Goal: Transaction & Acquisition: Purchase product/service

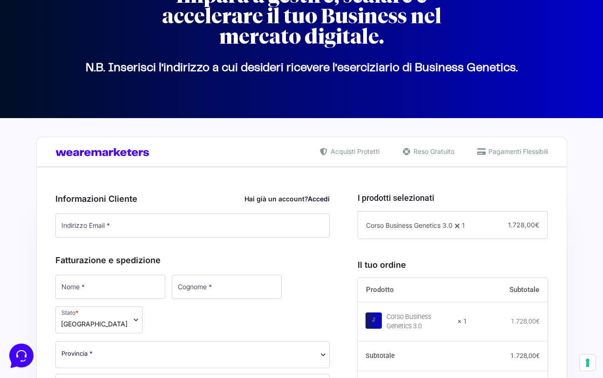
scroll to position [93, 0]
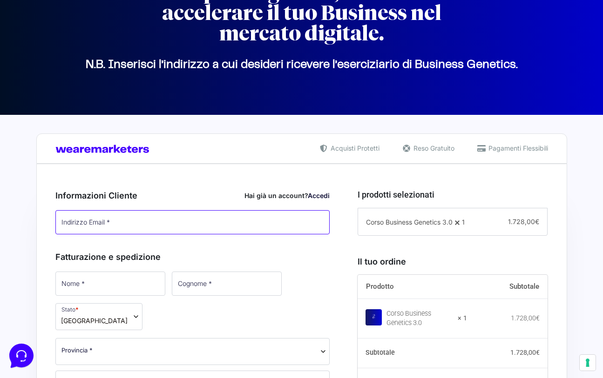
click at [101, 224] on input "Indirizzo Email *" at bounding box center [192, 222] width 275 height 24
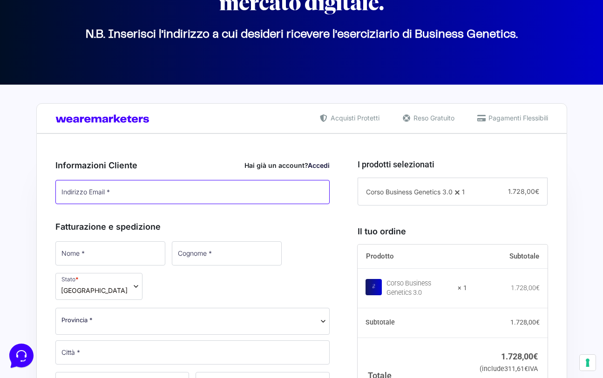
scroll to position [140, 0]
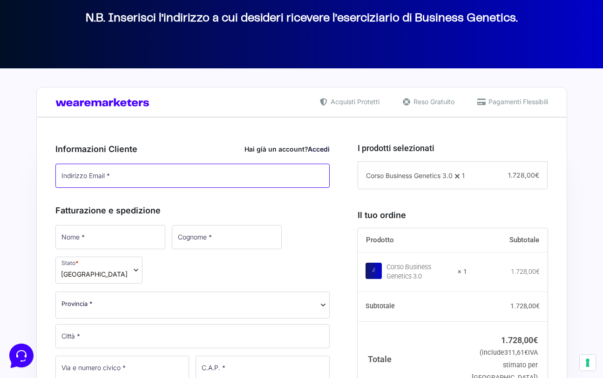
click at [160, 173] on input "Indirizzo Email *" at bounding box center [192, 176] width 275 height 24
type input "[EMAIL_ADDRESS][DOMAIN_NAME]"
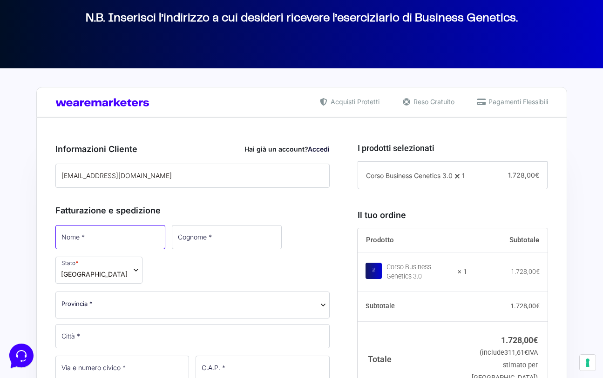
type input "[PERSON_NAME]"
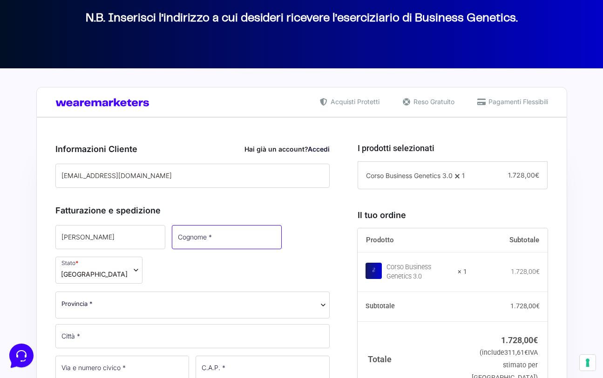
type input "Sampaoli"
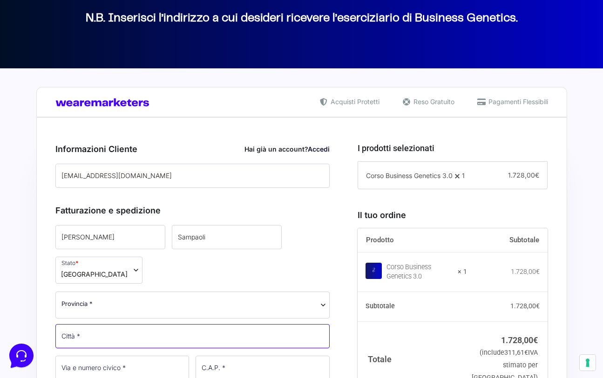
type input "FR"
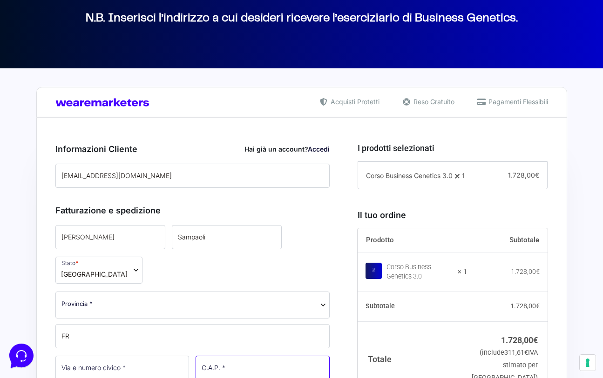
type input "41051"
type input "+393403285569"
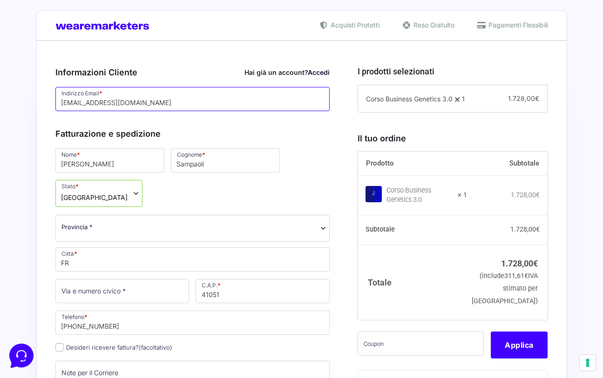
scroll to position [233, 0]
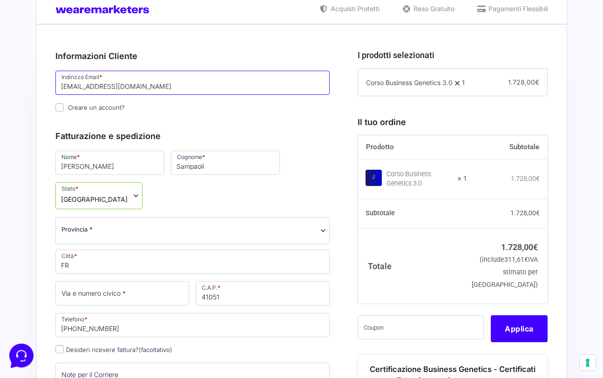
click at [135, 85] on input "[EMAIL_ADDRESS][DOMAIN_NAME]" at bounding box center [192, 83] width 275 height 24
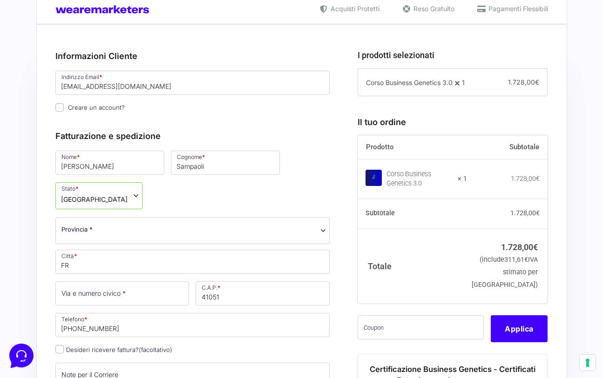
click at [229, 51] on h3 "Informazioni Cliente Hai già un account? Accedi" at bounding box center [192, 56] width 275 height 13
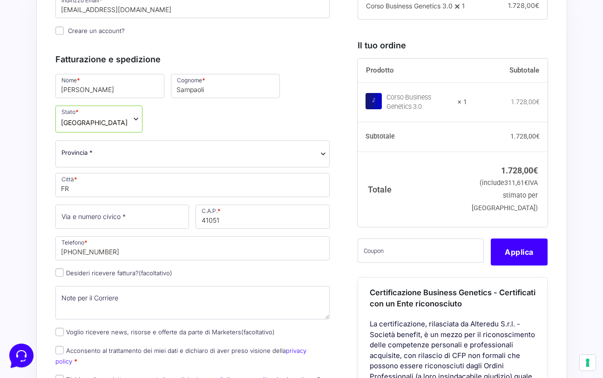
scroll to position [326, 0]
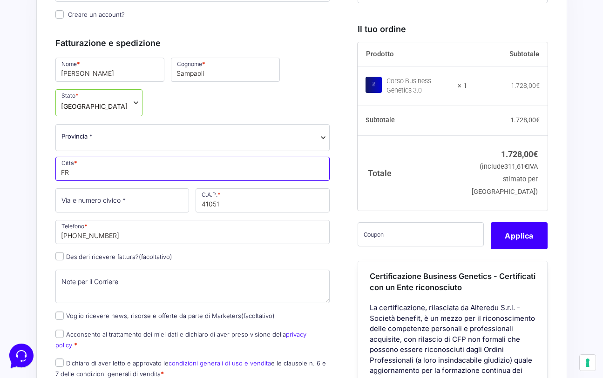
click at [86, 172] on input "FR" at bounding box center [192, 169] width 275 height 24
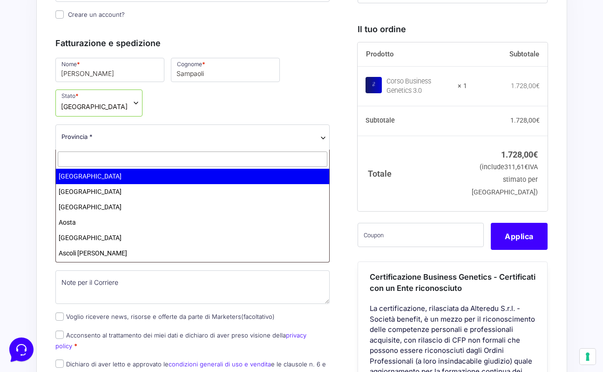
click at [106, 138] on span "Provincia *" at bounding box center [192, 137] width 263 height 10
type input "mo"
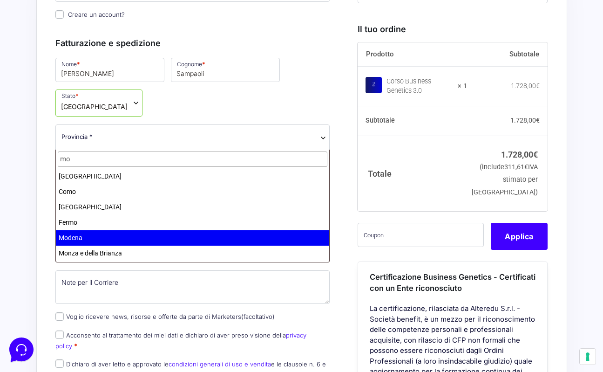
select select "MO"
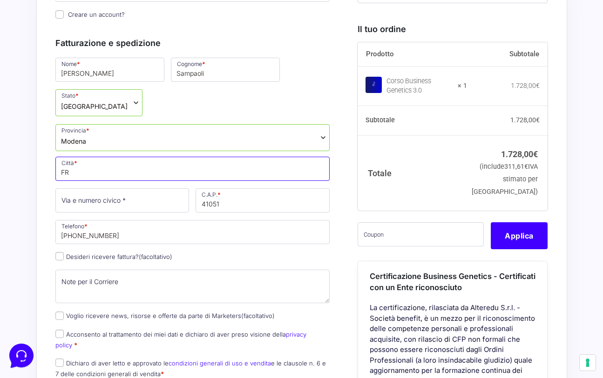
click at [93, 173] on input "FR" at bounding box center [192, 169] width 275 height 24
drag, startPoint x: 93, startPoint y: 173, endPoint x: 47, endPoint y: 172, distance: 46.6
click at [47, 172] on div "Riepilogo Ordine 1.728,00 € Prodotto Subtotale Corso Business Genetics 3.0 × 1 …" at bounding box center [301, 349] width 531 height 836
type input "[GEOGRAPHIC_DATA]"
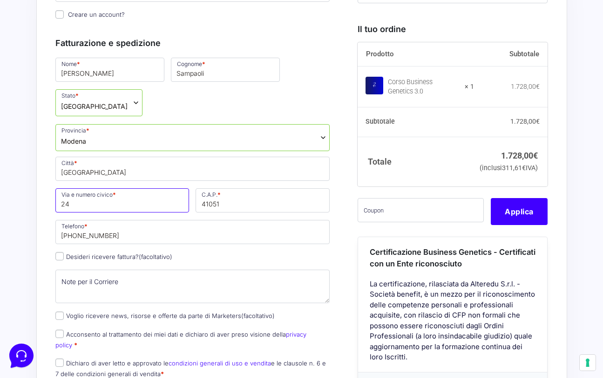
click at [61, 203] on input "24" at bounding box center [122, 201] width 134 height 24
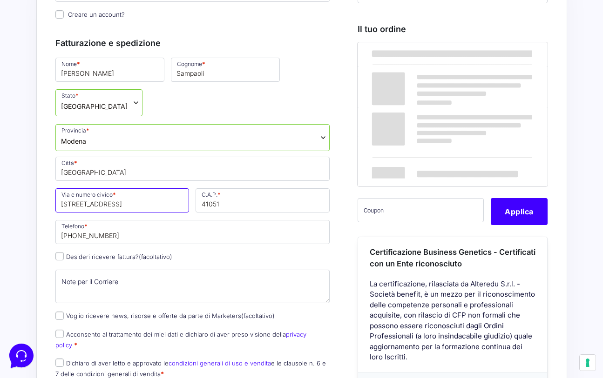
type input "[STREET_ADDRESS]"
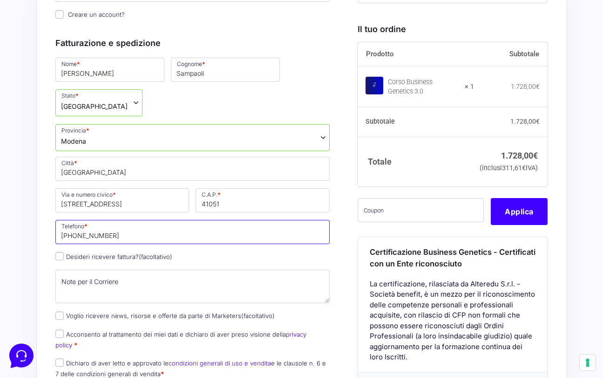
drag, startPoint x: 127, startPoint y: 237, endPoint x: 46, endPoint y: 234, distance: 80.6
click at [46, 234] on div "Riepilogo Ordine 1.728,00 € Prodotto Subtotale Corso Business Genetics 3.0 × 1 …" at bounding box center [301, 349] width 531 height 836
type input "[PHONE_NUMBER]"
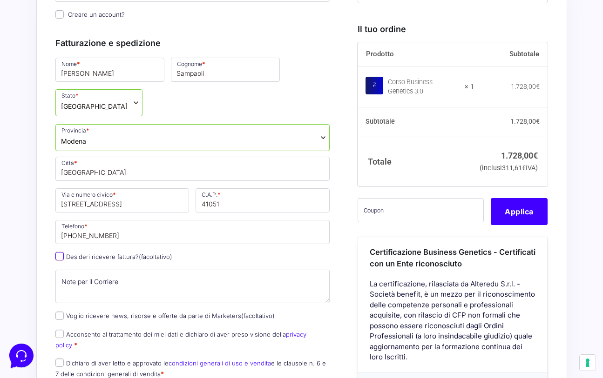
click at [58, 256] on input "Desideri ricevere fattura? (facoltativo)" at bounding box center [59, 256] width 8 height 8
checkbox input "true"
select select "IT"
type input "0000000"
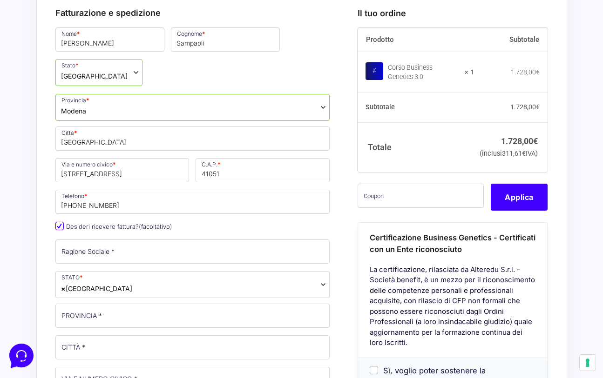
scroll to position [372, 0]
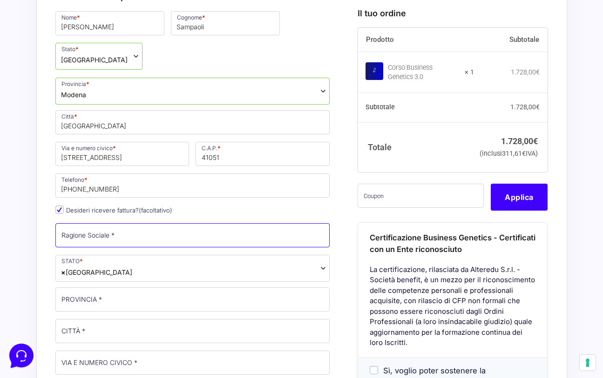
click at [83, 241] on input "Ragione Sociale *" at bounding box center [192, 235] width 275 height 24
type input "MOON srl"
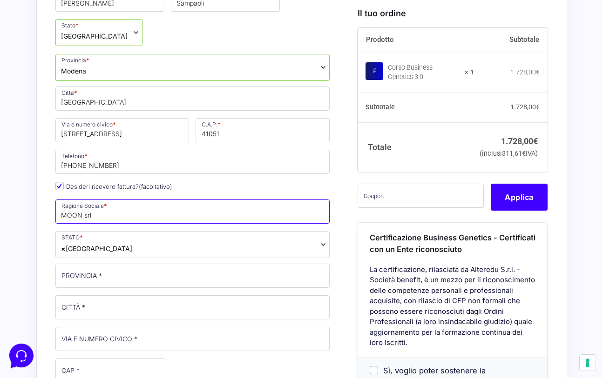
scroll to position [419, 0]
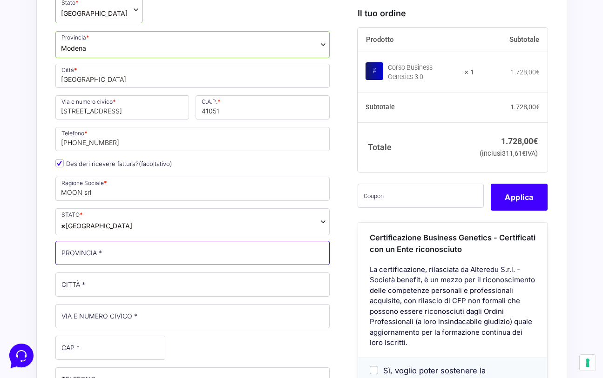
click at [116, 253] on input "PROVINCIA *" at bounding box center [192, 253] width 275 height 24
type input "Modena"
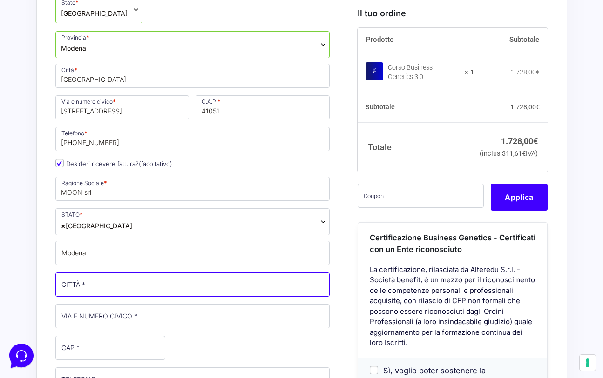
type input "[GEOGRAPHIC_DATA]"
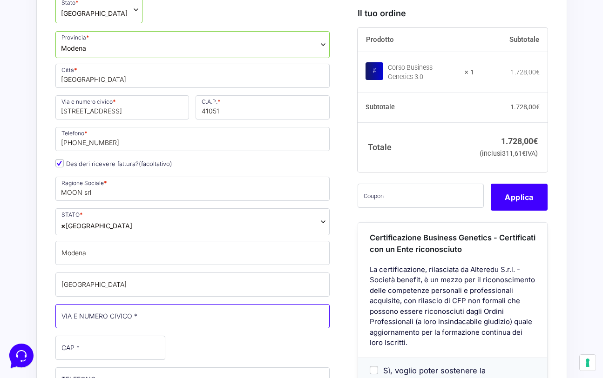
type input "Via Stresa 24, Modena"
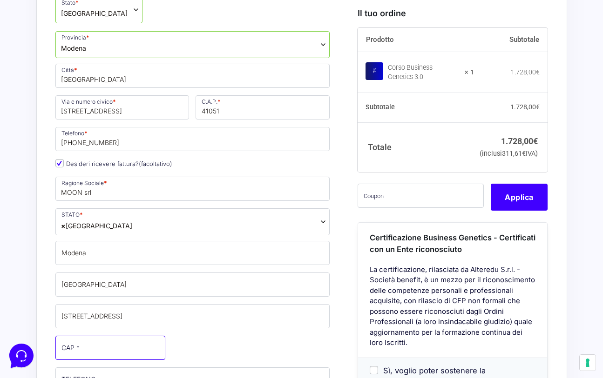
type input "41125"
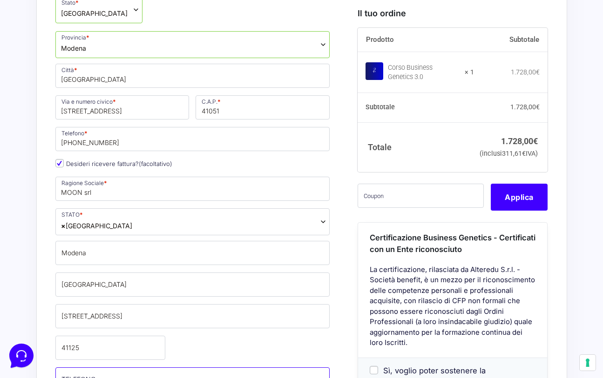
type input "+393403285569"
type input "info@moonsrl.it"
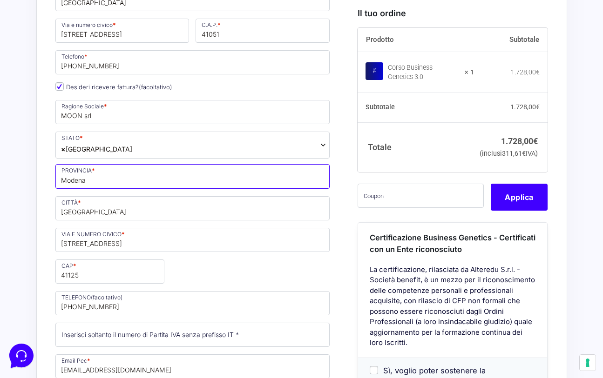
scroll to position [512, 0]
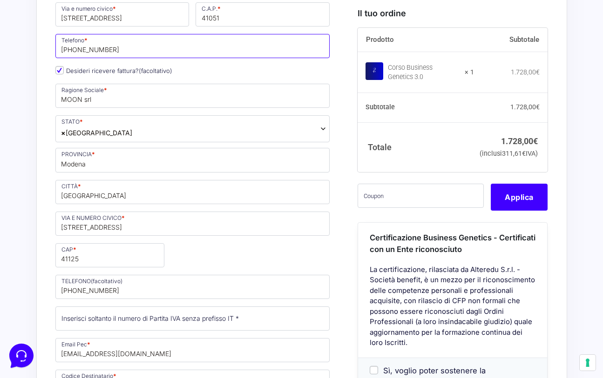
drag, startPoint x: 107, startPoint y: 48, endPoint x: 22, endPoint y: 48, distance: 85.2
click at [22, 48] on div "Acquisti Protetti Reso Gratuito Pagamenti Flessibili Riepilogo Ordine 1.728,00 …" at bounding box center [301, 321] width 603 height 1251
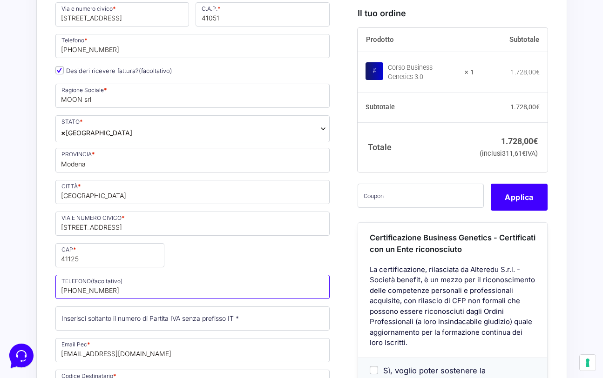
click at [121, 291] on input "+393403285569" at bounding box center [192, 287] width 275 height 24
drag, startPoint x: 147, startPoint y: 293, endPoint x: 57, endPoint y: 290, distance: 89.9
click at [57, 290] on input "+393403285569" at bounding box center [192, 287] width 275 height 24
paste input "0599783397"
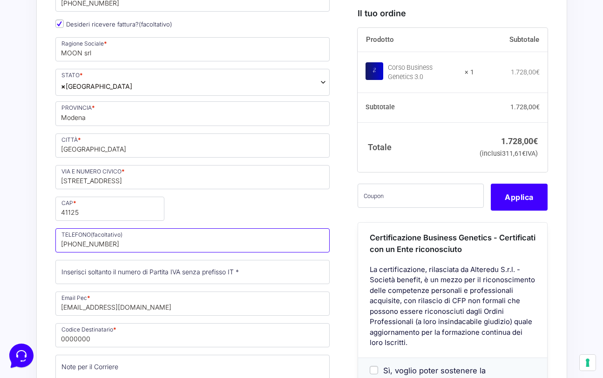
scroll to position [605, 0]
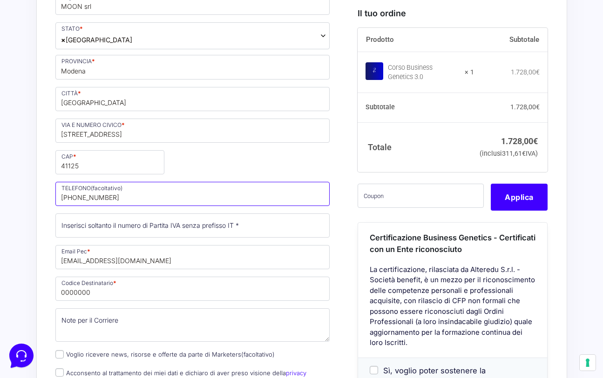
type input "[PHONE_NUMBER]"
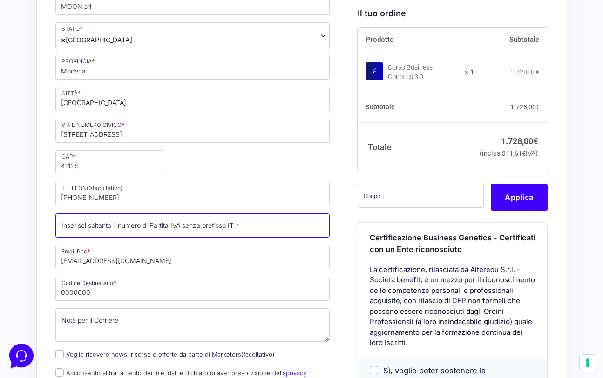
click at [103, 224] on input "Partita Iva *" at bounding box center [192, 226] width 275 height 24
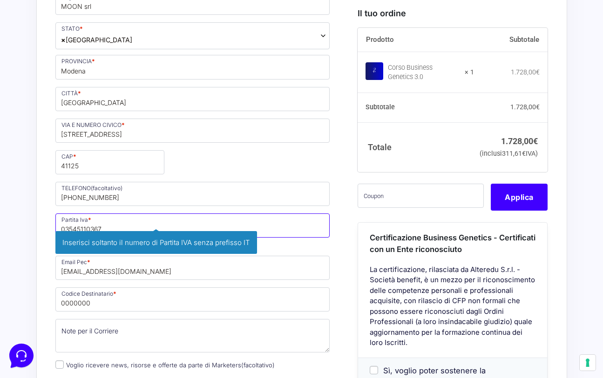
type input "03545110367"
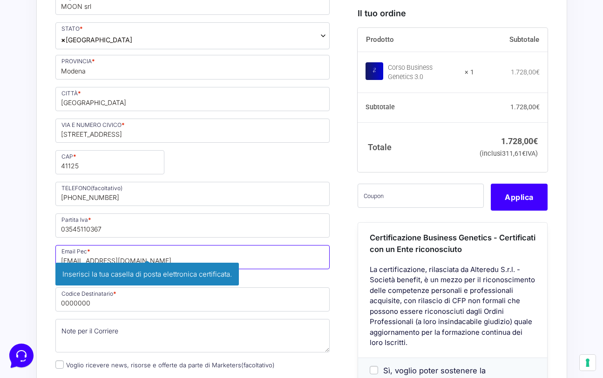
type input "moonsrl@pec.it"
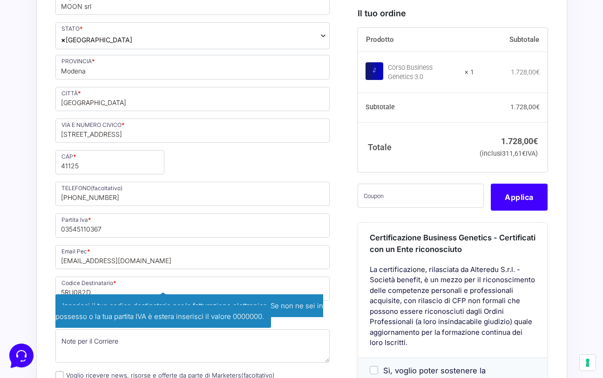
click at [566, 216] on div "Riepilogo Ordine 1.728,00 € Prodotto Subtotale Corso Business Genetics 3.0 × 1 …" at bounding box center [301, 239] width 531 height 1175
drag, startPoint x: 98, startPoint y: 294, endPoint x: 54, endPoint y: 294, distance: 43.3
click at [54, 294] on p "Codice Destinatario * 5RU082D Inserisci il tuo codice destinatario per la fattu…" at bounding box center [192, 300] width 281 height 48
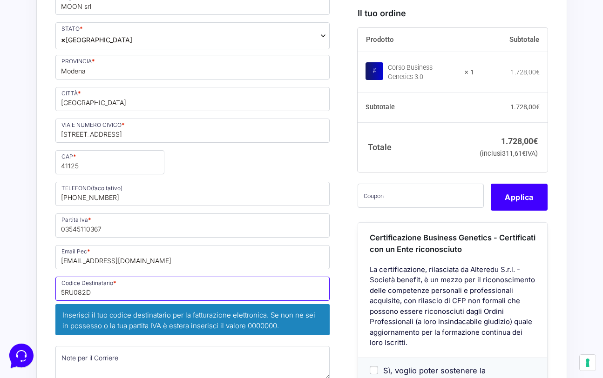
paste input "O"
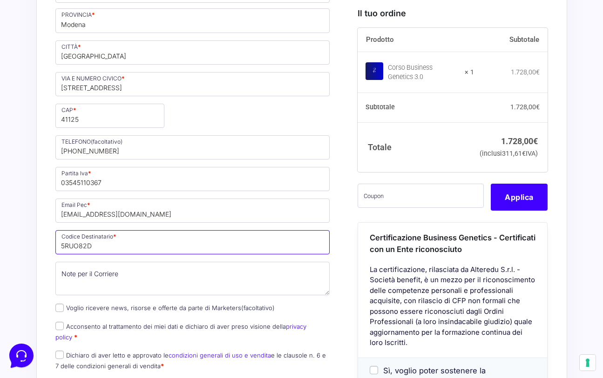
scroll to position [698, 0]
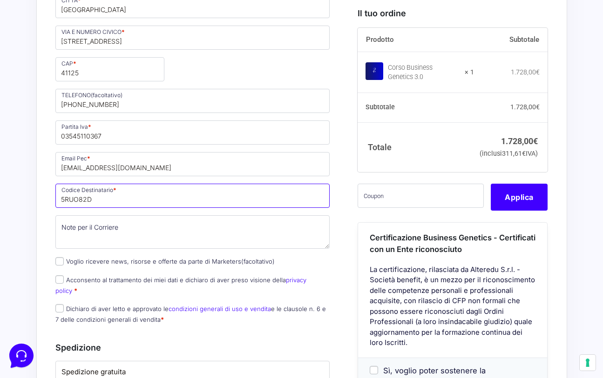
type input "5RUO82D"
click at [61, 263] on input "Voglio ricevere news, risorse e offerte da parte di Marketers (facoltativo)" at bounding box center [59, 261] width 8 height 8
checkbox input "true"
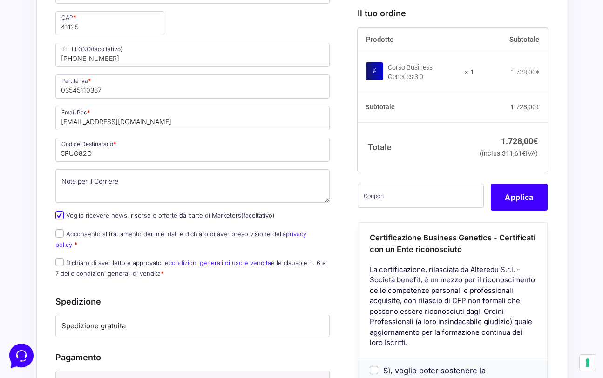
scroll to position [745, 0]
click at [61, 258] on input "Dichiaro di aver letto e approvato le condizioni generali di uso e vendita e le…" at bounding box center [59, 262] width 8 height 8
checkbox input "true"
click at [230, 259] on link "condizioni generali di uso e vendita" at bounding box center [220, 262] width 102 height 7
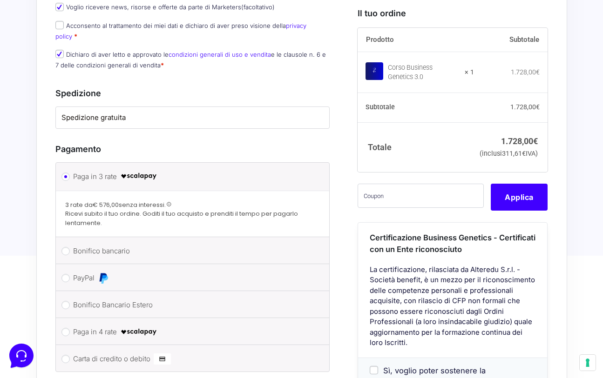
scroll to position [978, 0]
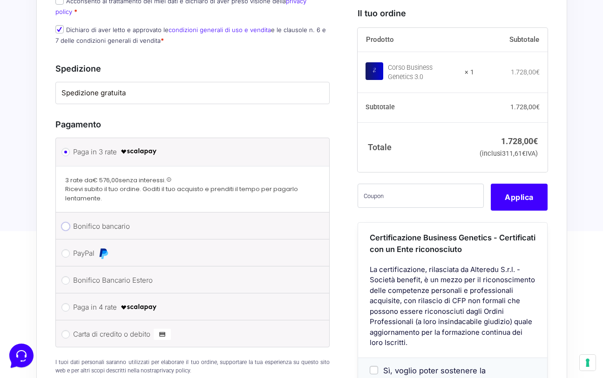
click at [68, 223] on input "Bonifico bancario" at bounding box center [65, 227] width 8 height 8
radio input "true"
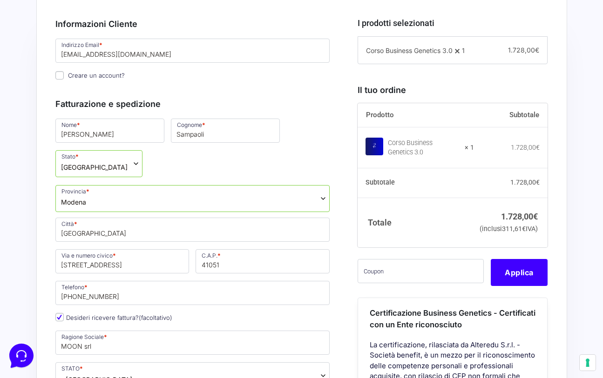
scroll to position [233, 0]
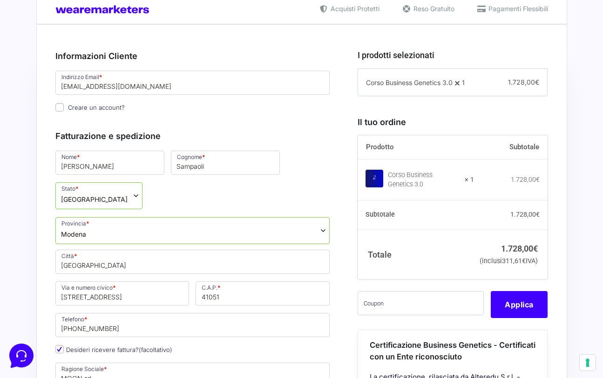
click at [59, 106] on input "Creare un account?" at bounding box center [59, 107] width 8 height 8
checkbox input "true"
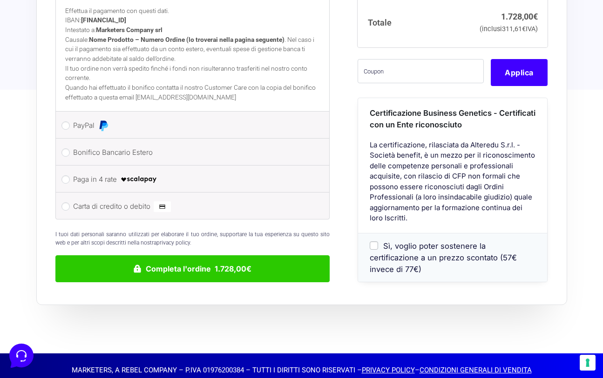
scroll to position [1177, 0]
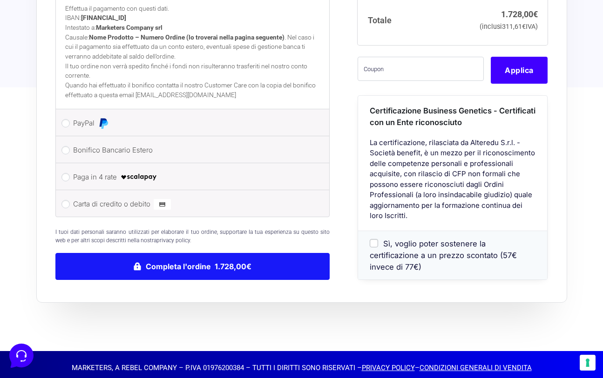
click at [209, 257] on button "Completa l'ordine 1.728,00€" at bounding box center [192, 266] width 275 height 27
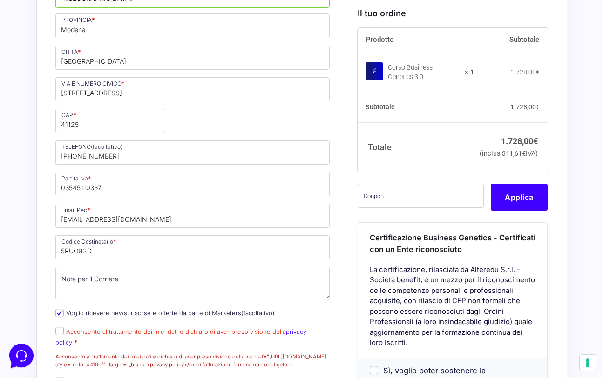
scroll to position [878, 0]
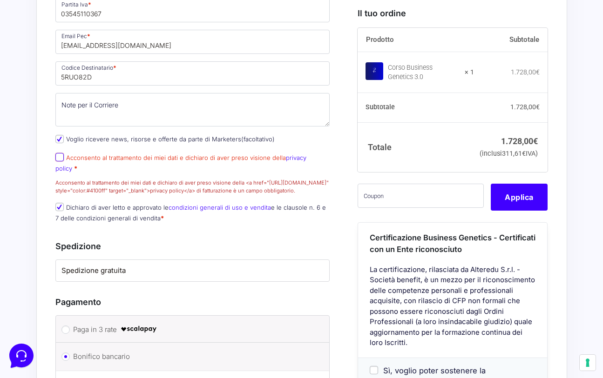
click at [59, 158] on input "Acconsento al trattamento dei miei dati e dichiaro di aver preso visione della …" at bounding box center [59, 157] width 8 height 8
checkbox input "true"
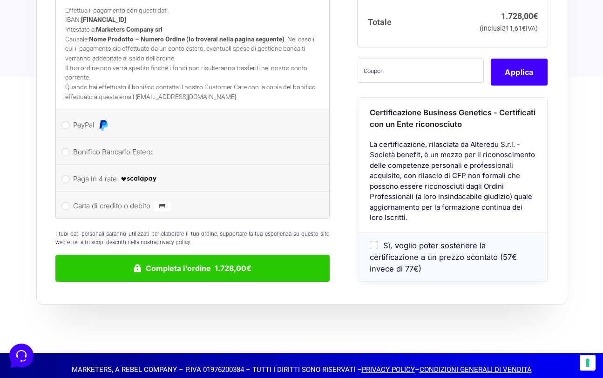
scroll to position [1234, 0]
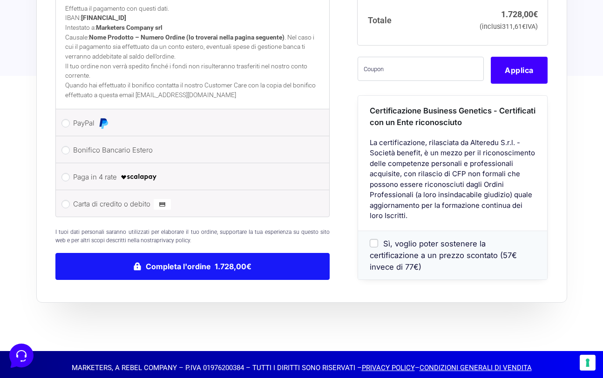
click at [180, 258] on button "Completa l'ordine 1.728,00€" at bounding box center [192, 266] width 275 height 27
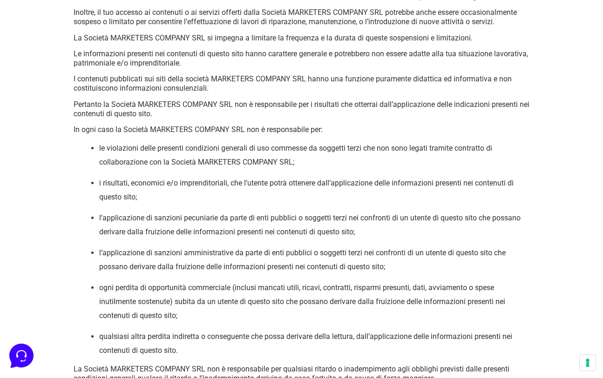
scroll to position [1257, 0]
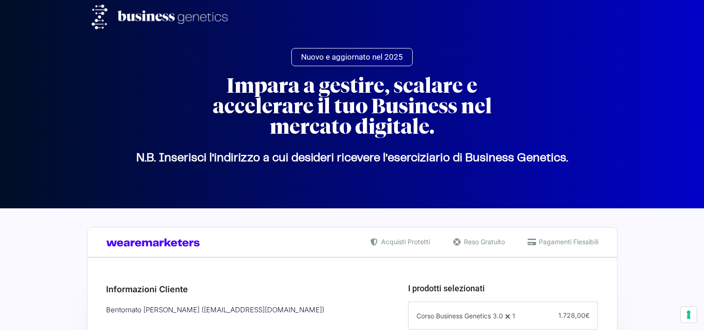
select select "MO"
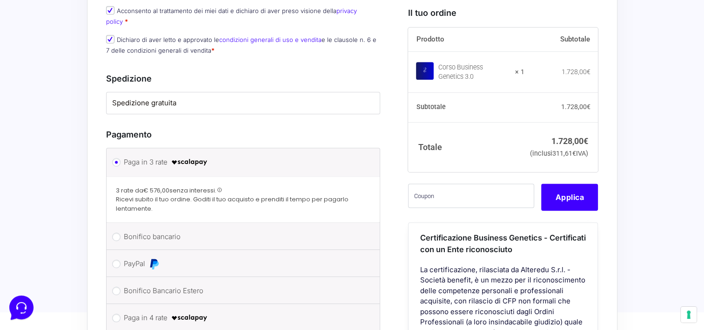
scroll to position [662, 0]
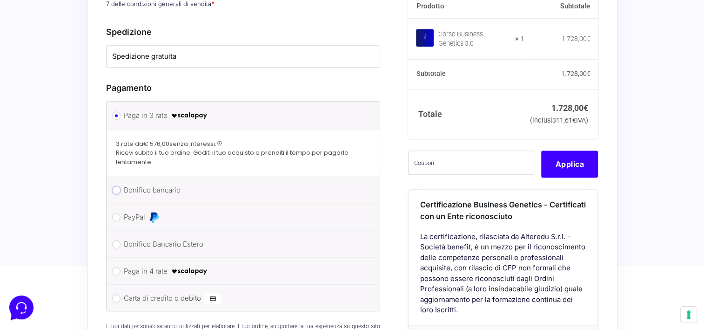
click at [119, 186] on input "Bonifico bancario" at bounding box center [116, 190] width 8 height 8
radio input "true"
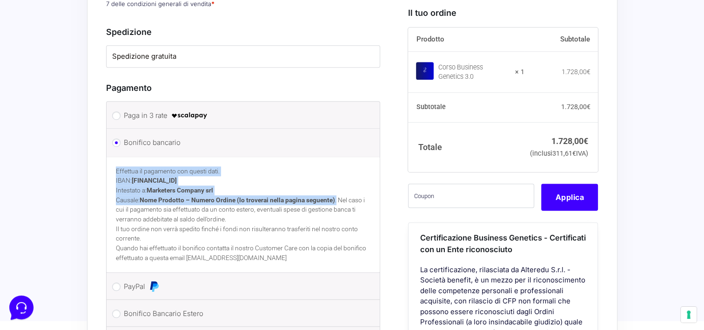
drag, startPoint x: 114, startPoint y: 158, endPoint x: 338, endPoint y: 188, distance: 226.4
click at [338, 188] on div "Effettua il pagamento con questi dati. IBAN: IT60T0200832650000104617588 Intest…" at bounding box center [244, 213] width 274 height 115
copy p "Effettua il pagamento con questi dati. IBAN: [FINANCIAL_ID] Intestato a: Market…"
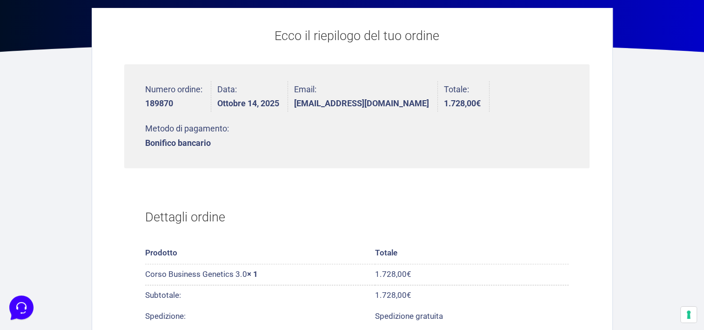
scroll to position [279, 0]
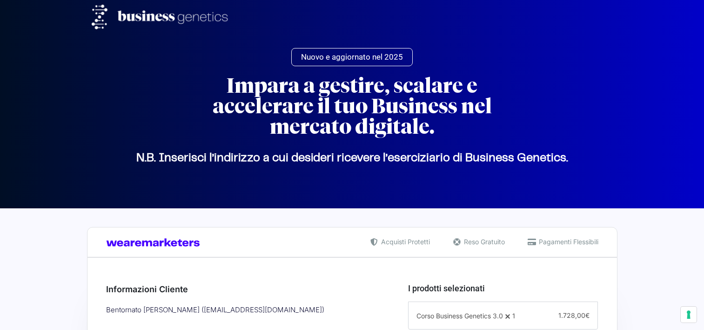
select select "MO"
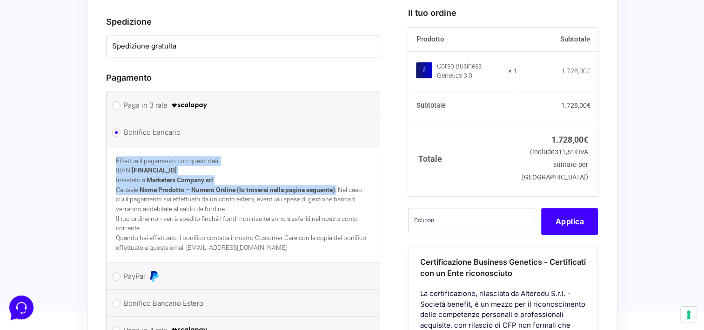
drag, startPoint x: 115, startPoint y: 147, endPoint x: 338, endPoint y: 175, distance: 224.3
click at [338, 175] on p "Effettua il pagamento con questi dati. IBAN: [FINANCIAL_ID] Intestato a: Market…" at bounding box center [243, 185] width 255 height 58
copy p "Effettua il pagamento con questi dati. IBAN: [FINANCIAL_ID] Intestato a: Market…"
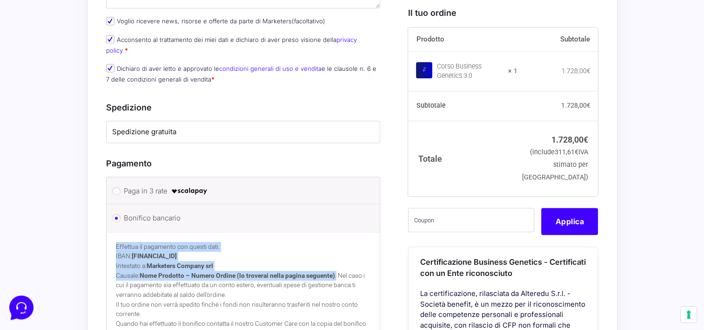
scroll to position [662, 0]
